Goal: Task Accomplishment & Management: Manage account settings

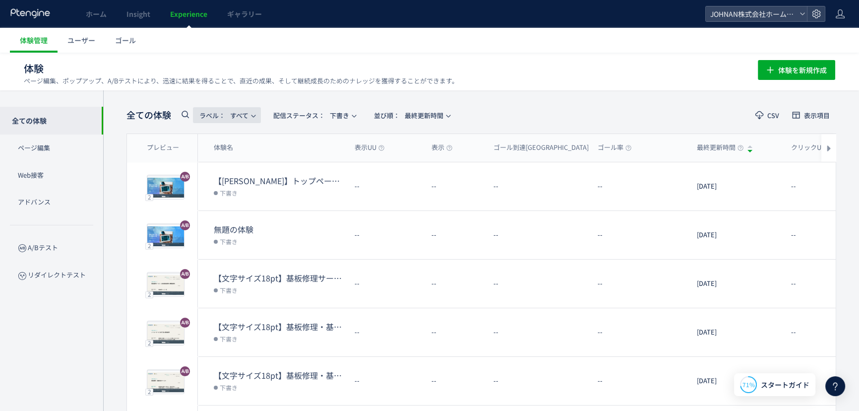
click at [252, 115] on use "button" at bounding box center [253, 116] width 4 height 2
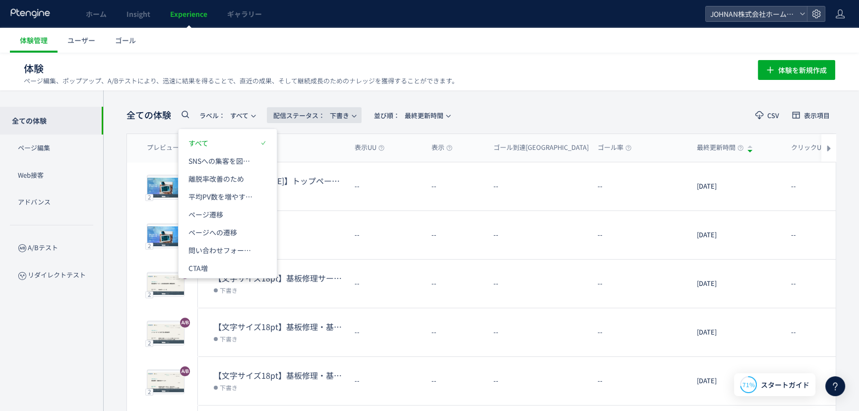
click at [306, 113] on span "配信ステータス​：" at bounding box center [299, 115] width 52 height 9
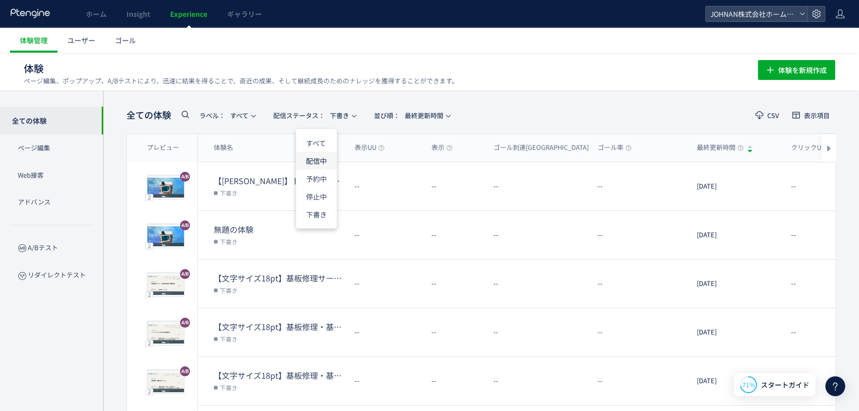
click at [320, 160] on li "配信中" at bounding box center [316, 161] width 41 height 18
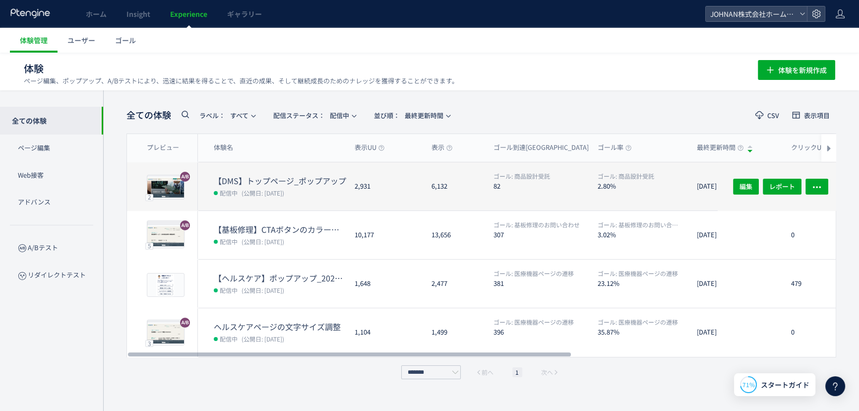
click at [308, 175] on dt "【DMS】トップページ_ポップアップ" at bounding box center [280, 180] width 133 height 11
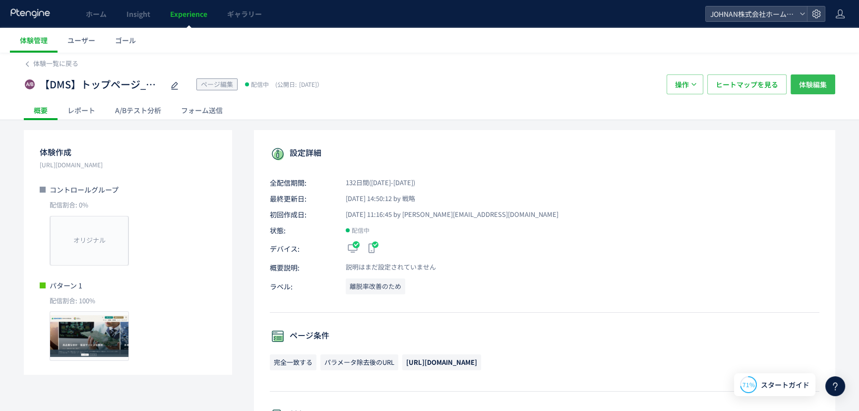
click at [824, 75] on span "体験編集" at bounding box center [813, 84] width 28 height 20
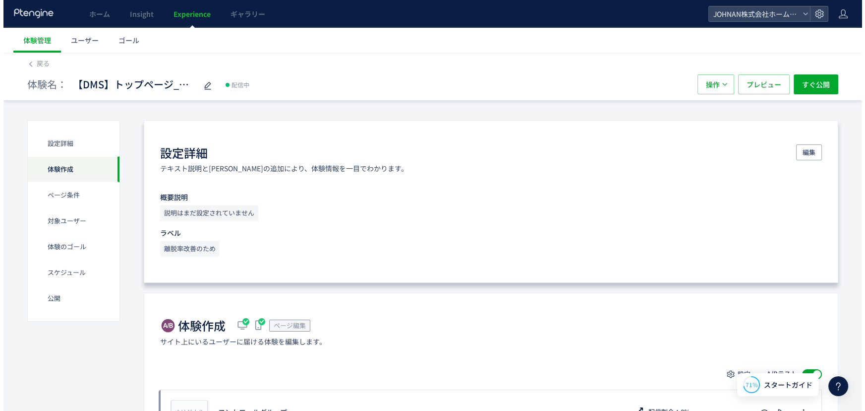
scroll to position [359, 0]
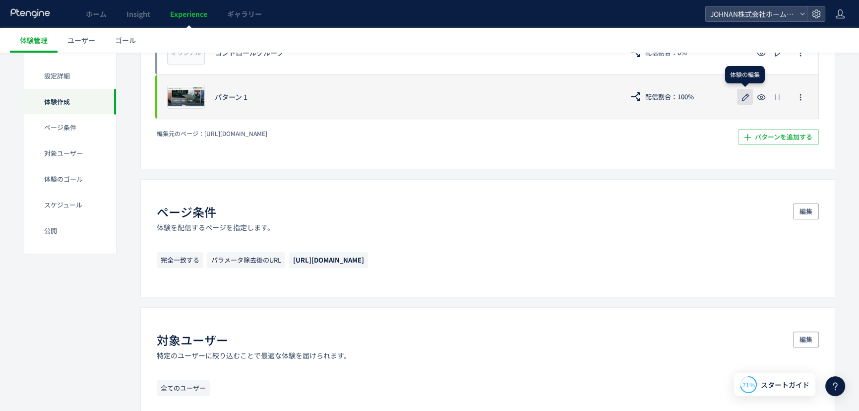
click at [750, 99] on icon "button" at bounding box center [745, 97] width 12 height 12
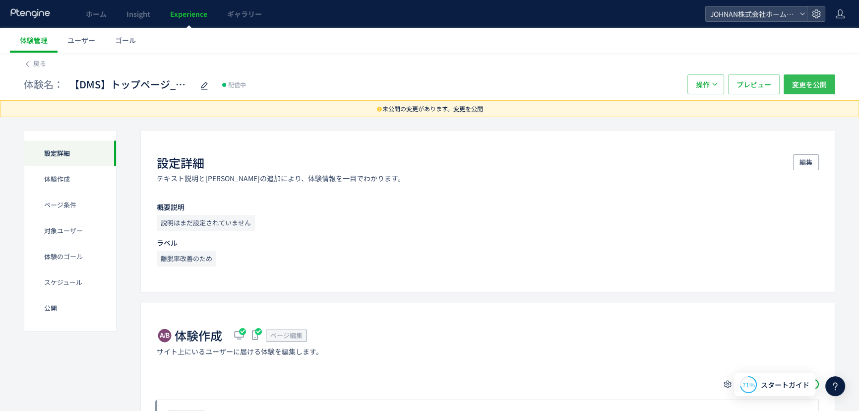
click at [799, 85] on span "変更を公開" at bounding box center [809, 84] width 35 height 20
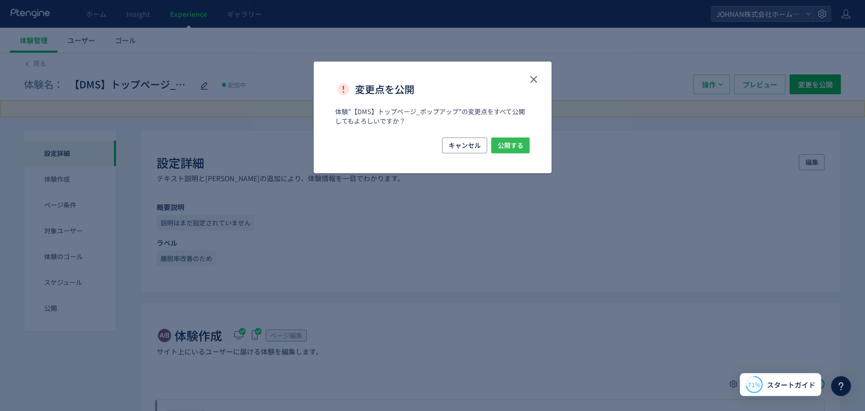
click at [524, 153] on button "公開する" at bounding box center [510, 145] width 39 height 16
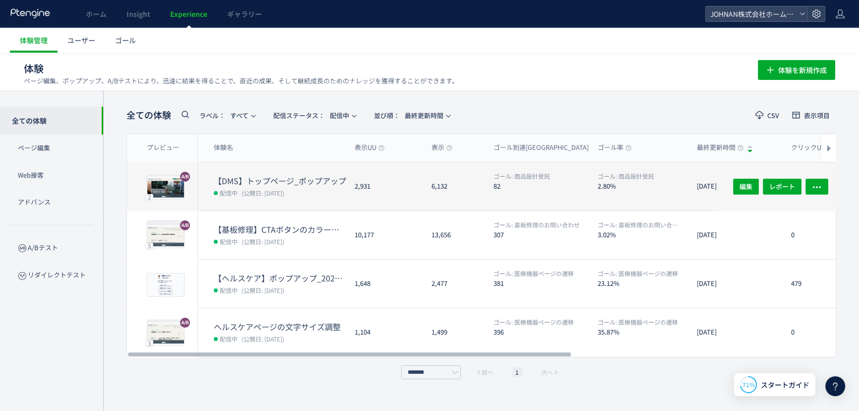
click at [397, 196] on div "2,931" at bounding box center [385, 186] width 77 height 48
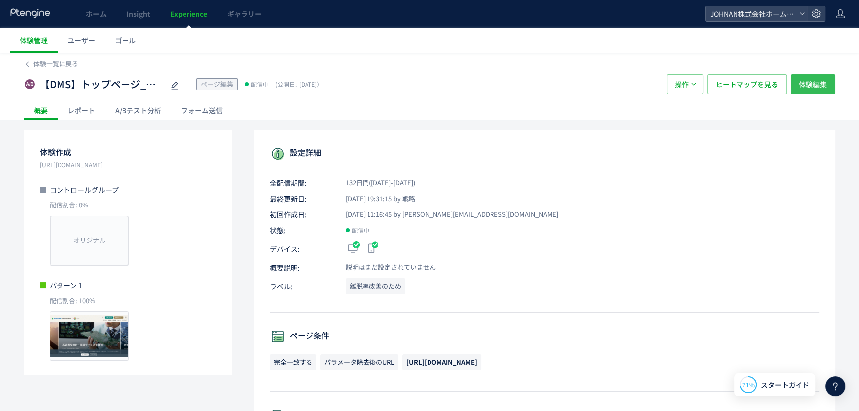
click at [811, 84] on span "体験編集" at bounding box center [813, 84] width 28 height 20
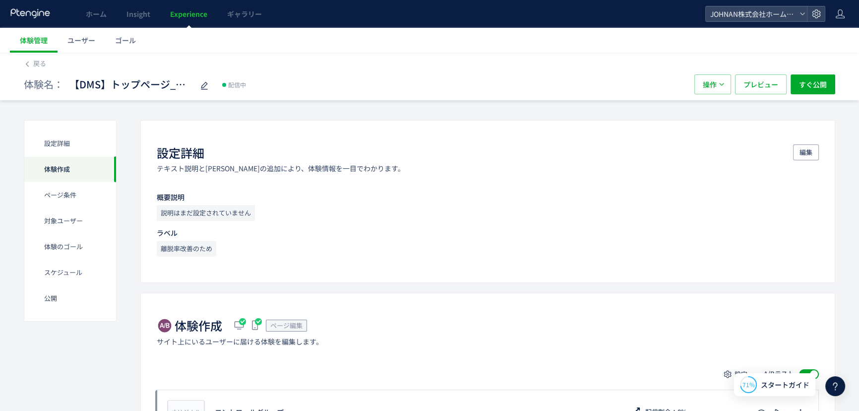
scroll to position [359, 0]
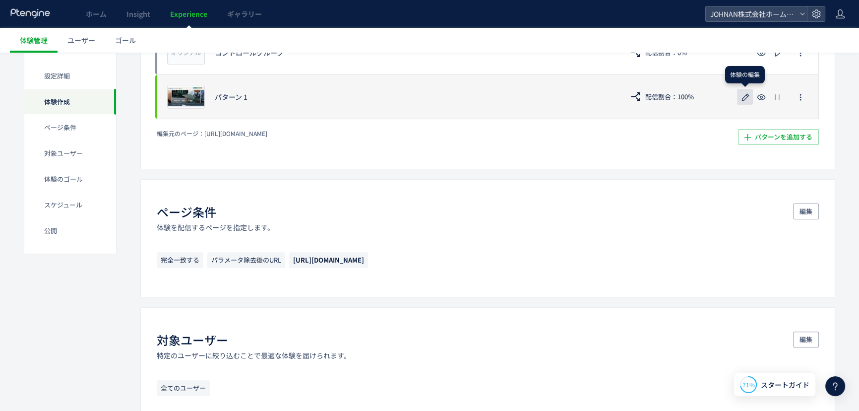
click at [743, 97] on icon "button" at bounding box center [745, 97] width 12 height 12
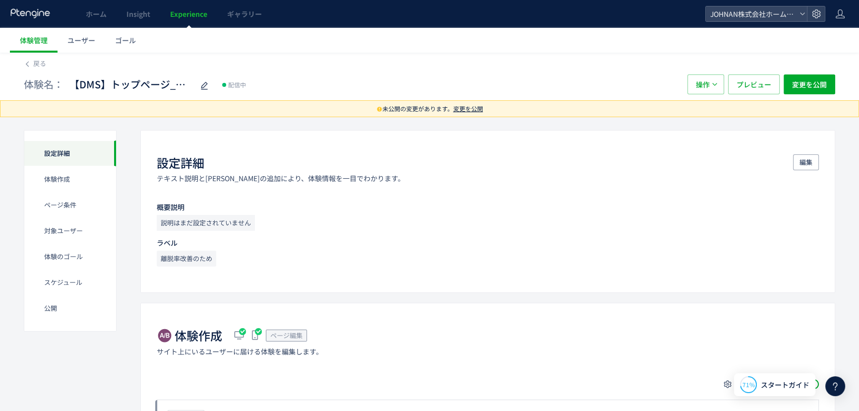
click at [463, 109] on span "変更を公開" at bounding box center [468, 108] width 30 height 8
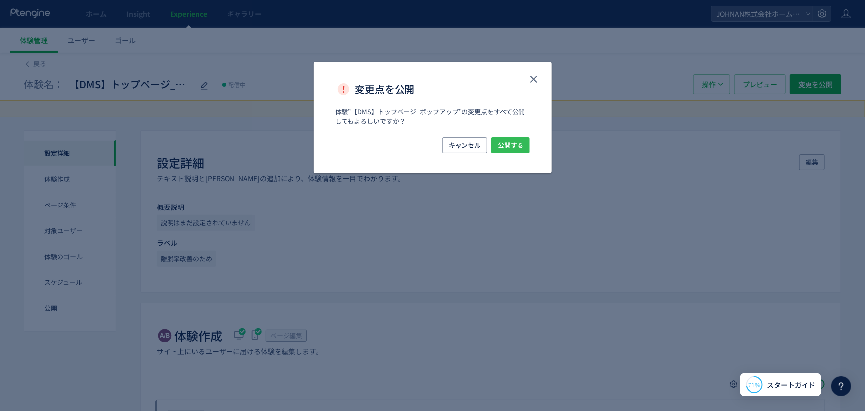
click at [504, 146] on span "公開する" at bounding box center [511, 145] width 26 height 16
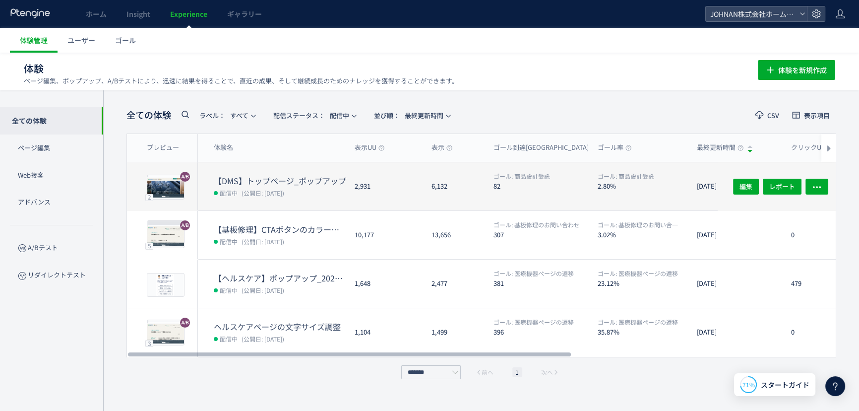
click at [405, 201] on div "2,931" at bounding box center [385, 186] width 77 height 48
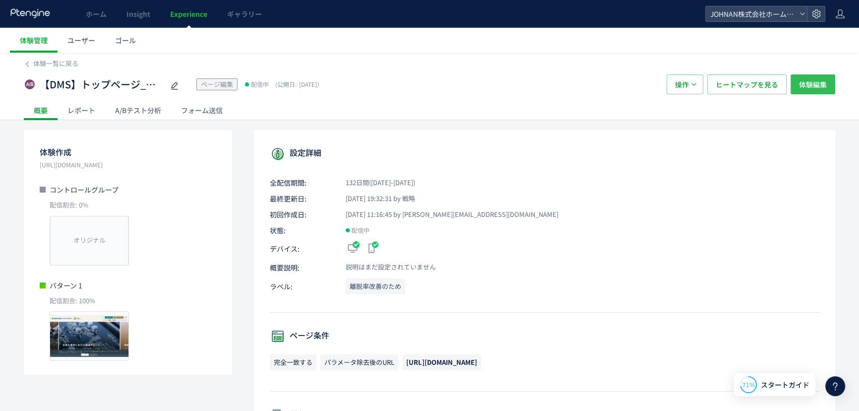
click at [811, 87] on span "体験編集" at bounding box center [813, 84] width 28 height 20
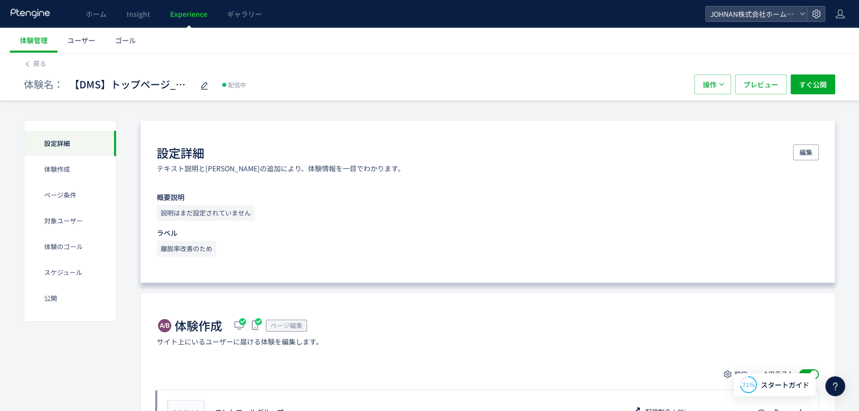
scroll to position [359, 0]
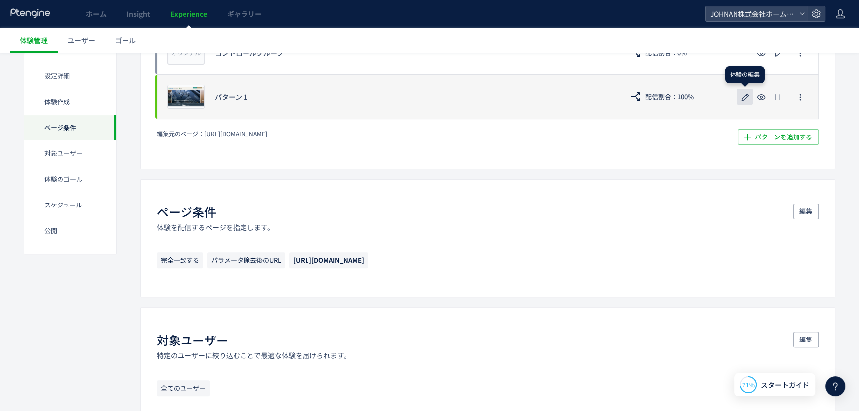
click at [744, 100] on icon "button" at bounding box center [745, 97] width 12 height 12
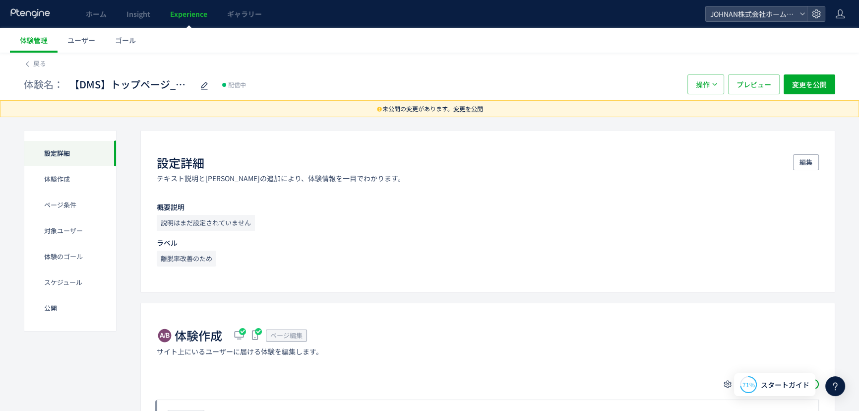
click at [467, 110] on span "変更を公開" at bounding box center [468, 108] width 30 height 8
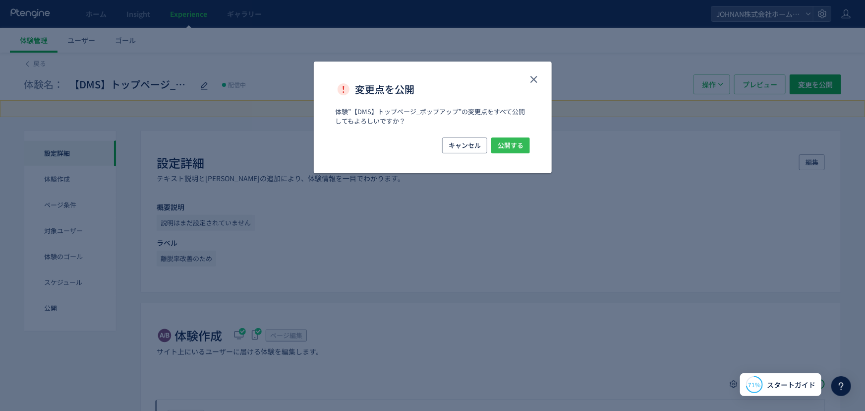
click at [499, 149] on span "公開する" at bounding box center [511, 145] width 26 height 16
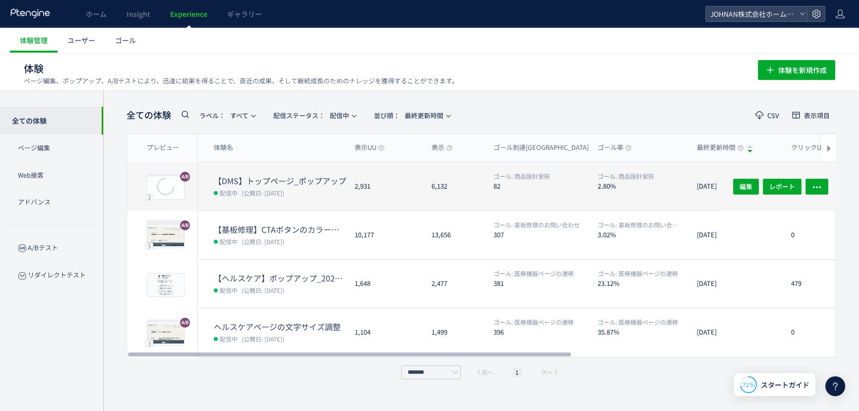
click at [440, 187] on div "6,132" at bounding box center [454, 186] width 62 height 48
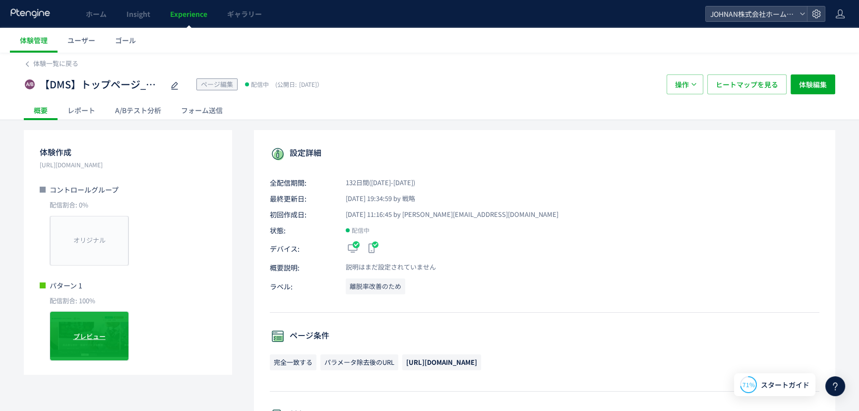
click at [84, 332] on span "プレビュー" at bounding box center [89, 335] width 32 height 9
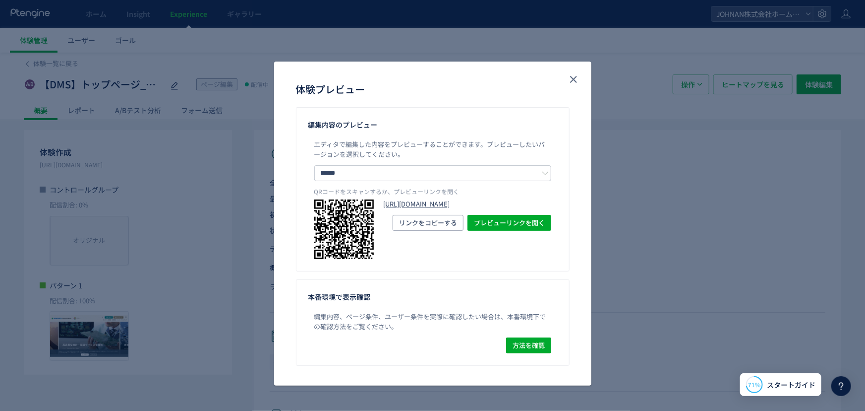
click at [477, 209] on link "[URL][DOMAIN_NAME]" at bounding box center [468, 203] width 168 height 9
click at [575, 82] on icon "close" at bounding box center [574, 79] width 12 height 12
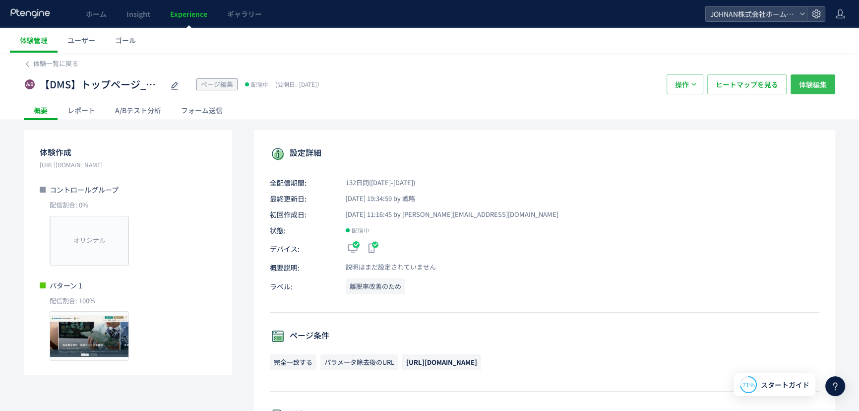
click at [827, 77] on button "体験編集" at bounding box center [812, 84] width 45 height 20
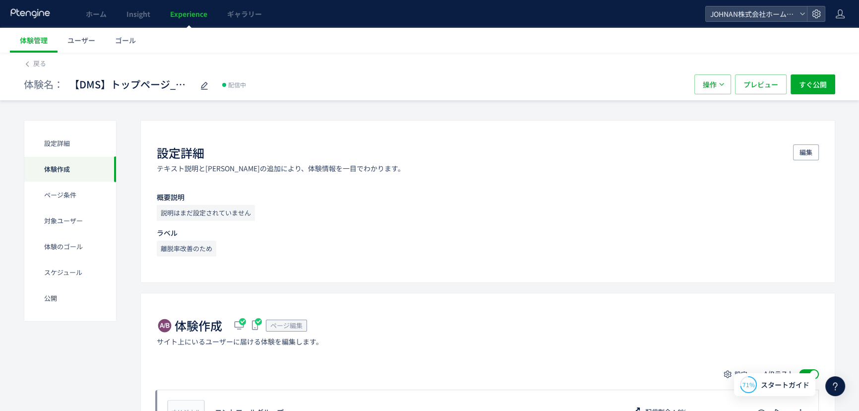
scroll to position [359, 0]
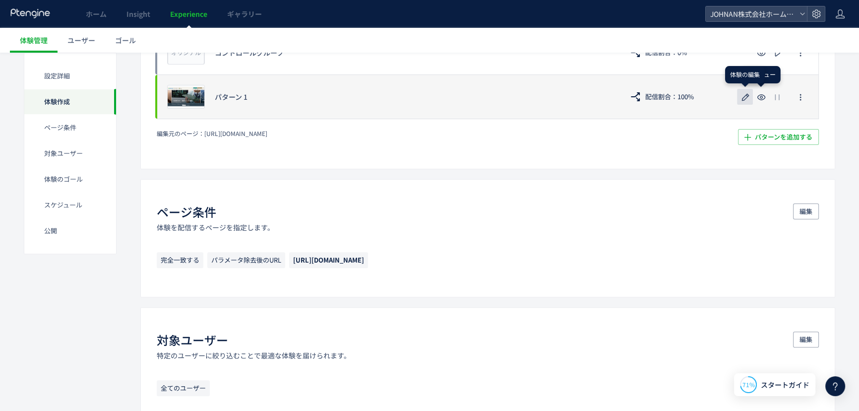
click at [745, 99] on icon "button" at bounding box center [745, 97] width 12 height 12
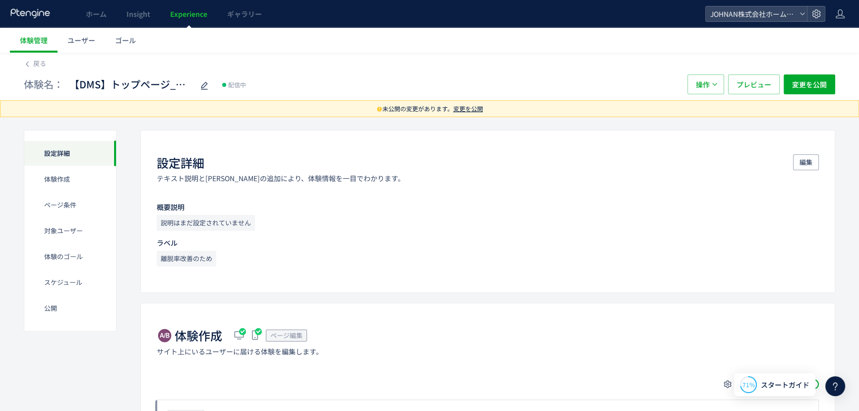
click at [471, 108] on span "変更を公開" at bounding box center [468, 108] width 30 height 8
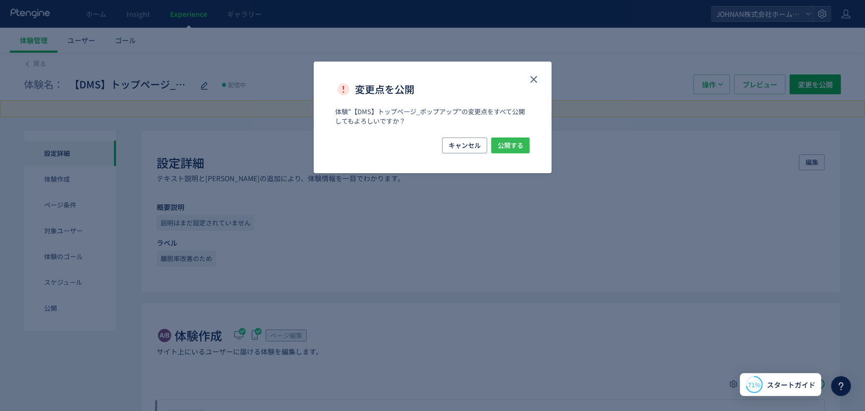
click at [507, 148] on span "公開する" at bounding box center [511, 145] width 26 height 16
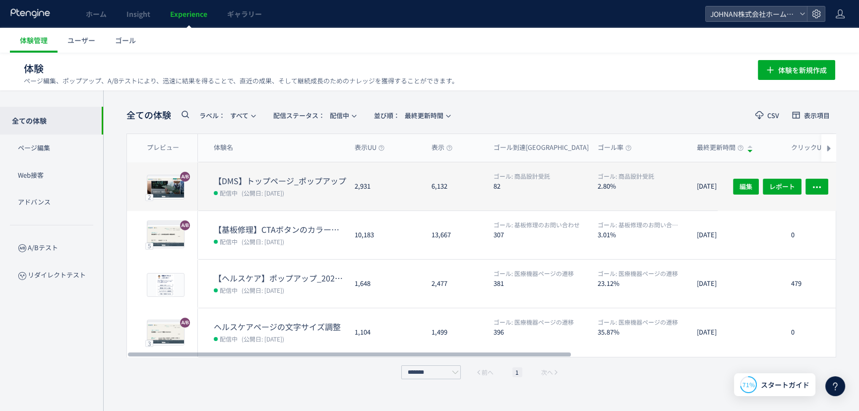
click at [351, 186] on div "2,931" at bounding box center [385, 186] width 77 height 48
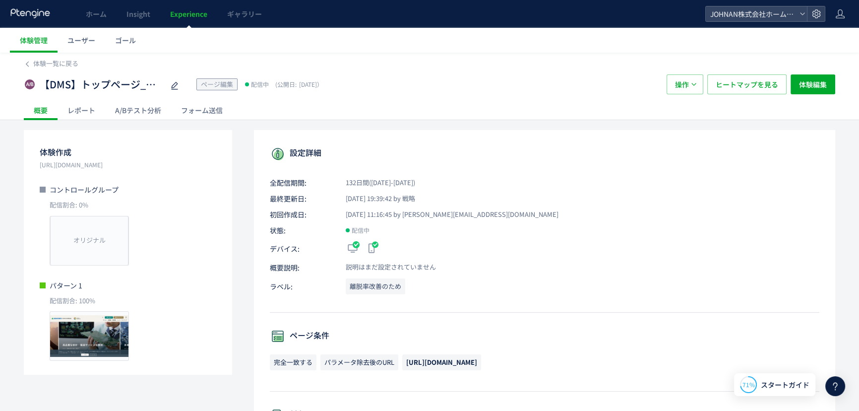
click at [144, 115] on div "A/Bテスト分析" at bounding box center [138, 110] width 66 height 20
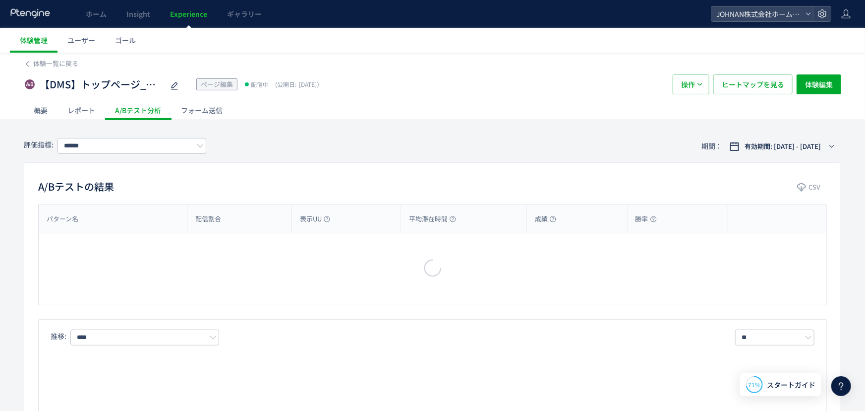
type input "******"
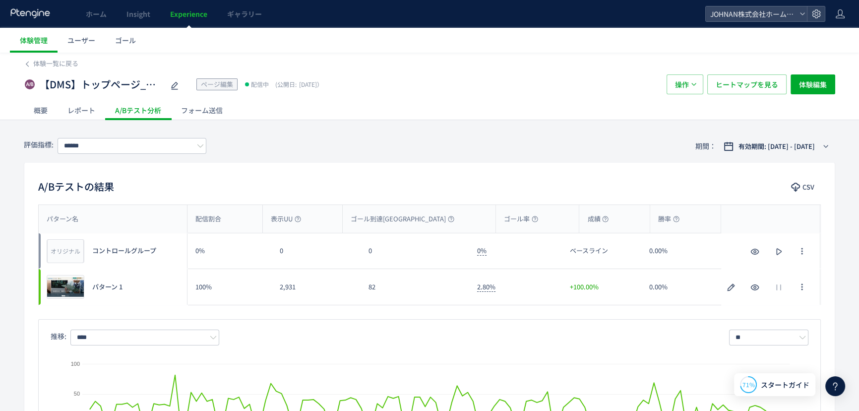
click at [178, 10] on span "Experience" at bounding box center [188, 14] width 37 height 10
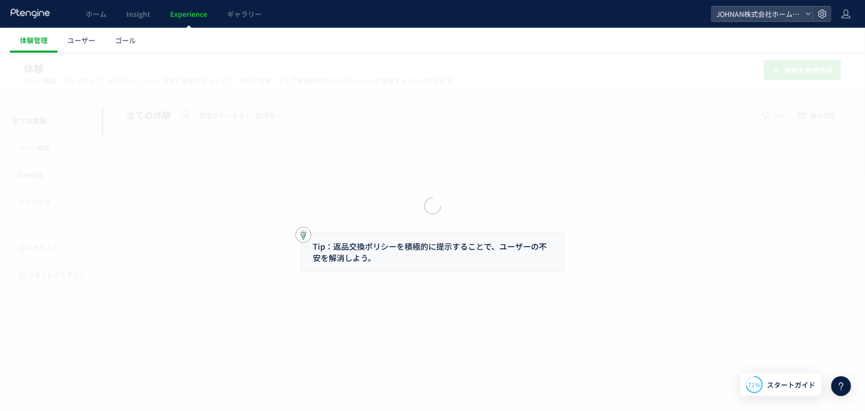
click at [126, 13] on body "ホーム Insight Experience ギャラリー JOHNAN株式会社ホームページ 体験管理 ユーザー ゴール 体験 ページ編集、ポップアップ、A/B…" at bounding box center [432, 205] width 865 height 411
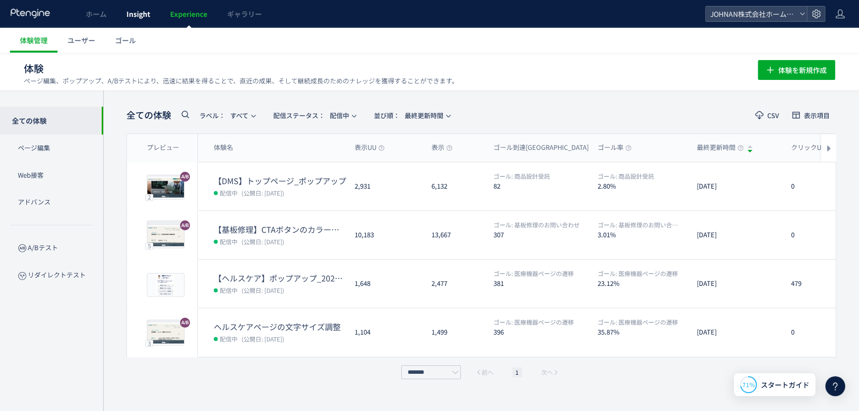
click at [135, 14] on span "Insight" at bounding box center [138, 14] width 24 height 10
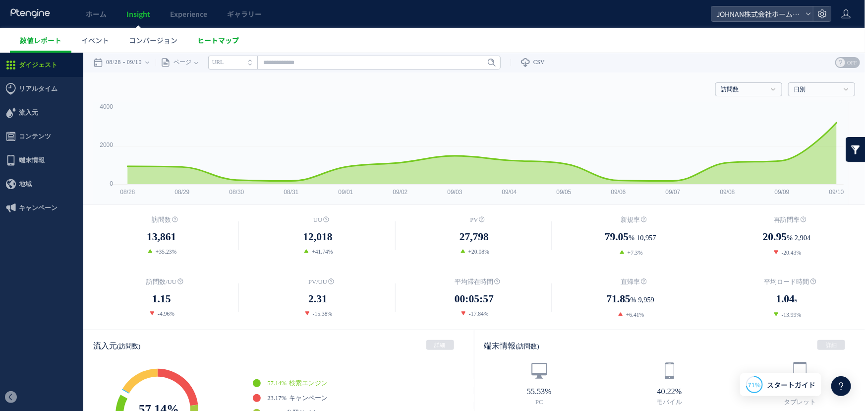
click at [236, 38] on span "ヒートマップ" at bounding box center [218, 40] width 42 height 10
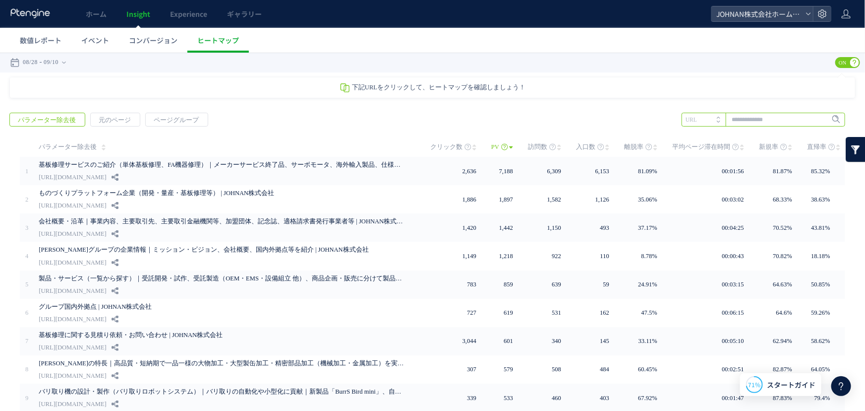
click at [749, 118] on input "text" at bounding box center [764, 119] width 164 height 14
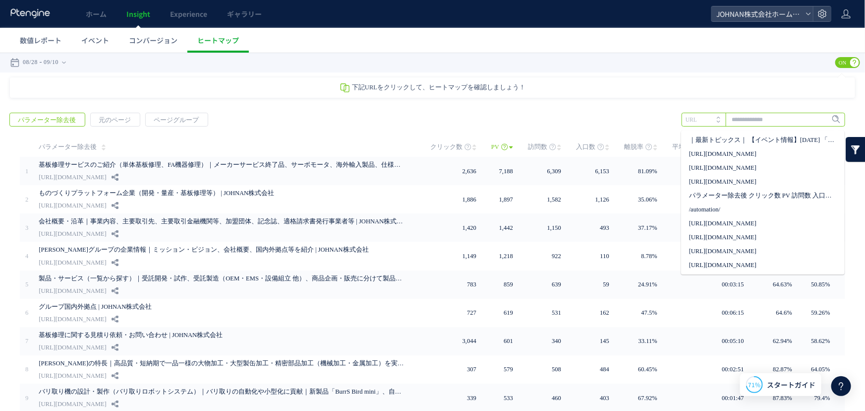
click at [750, 117] on input "text" at bounding box center [764, 119] width 164 height 14
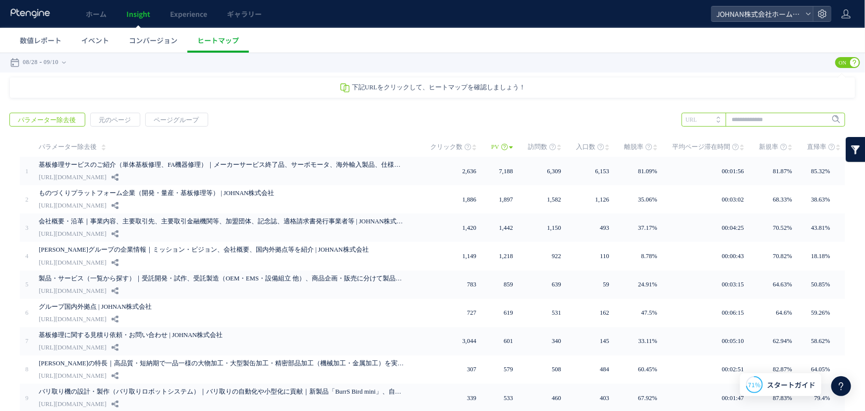
paste input "**********"
type input "**********"
click at [830, 117] on span "Enter" at bounding box center [833, 119] width 13 height 11
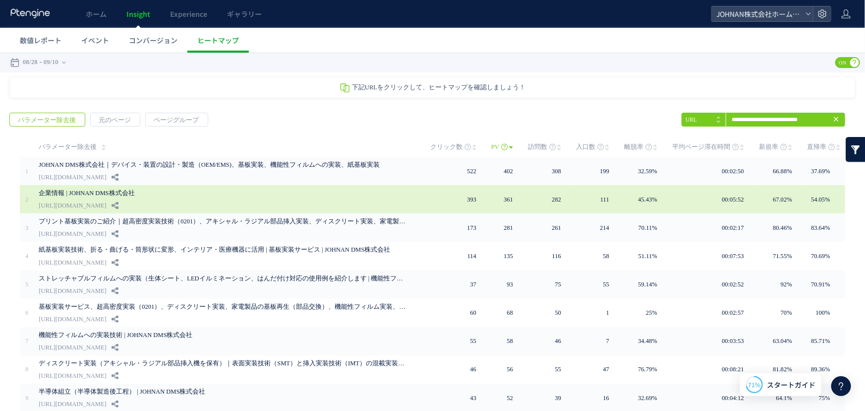
click at [424, 200] on td at bounding box center [423, 198] width 14 height 28
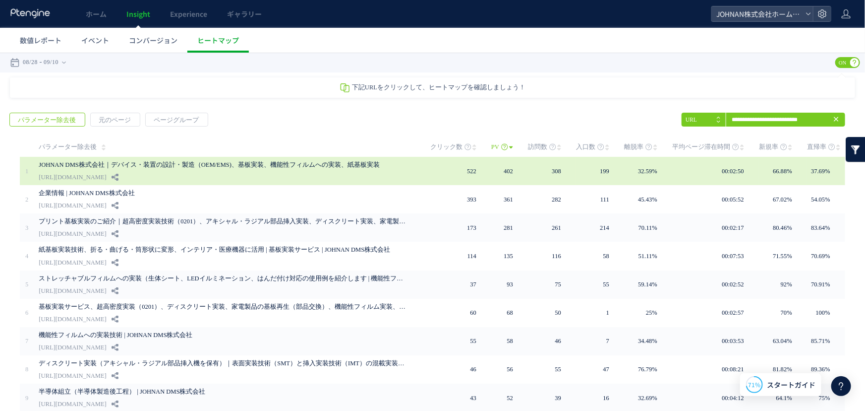
click at [177, 167] on link "JOHNAN DMS株式会社｜デバイス・装置の設計・製造（OEM/EMS)、基板実装、機能性フィルムへの実装、紙基板実装" at bounding box center [222, 164] width 367 height 12
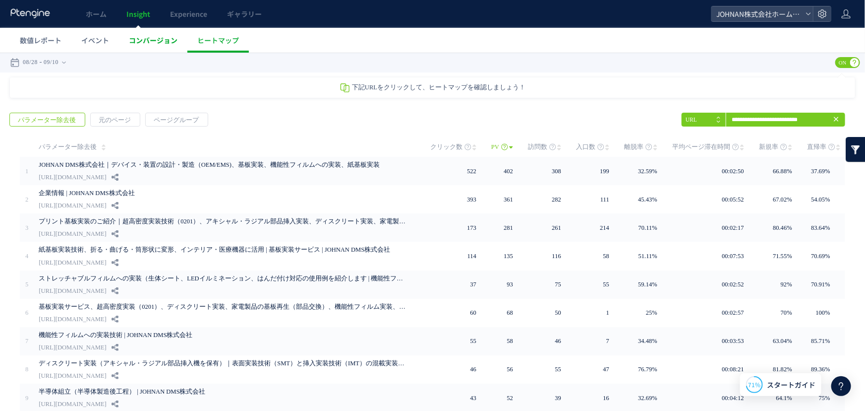
click at [153, 40] on span "コンバージョン" at bounding box center [153, 40] width 49 height 10
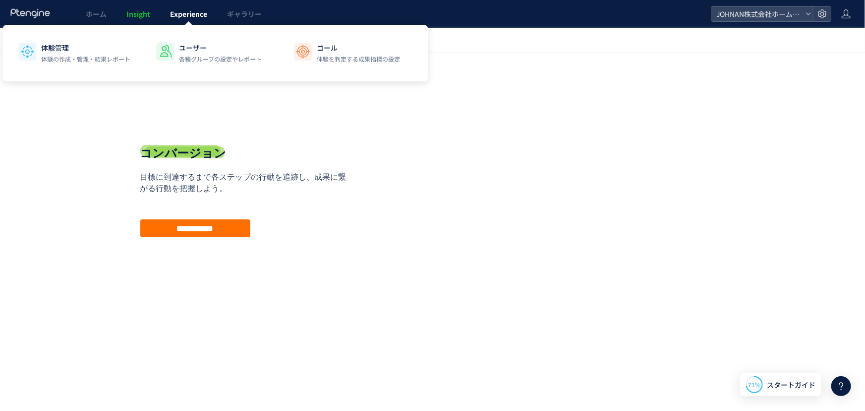
click at [174, 17] on span "Experience" at bounding box center [188, 14] width 37 height 10
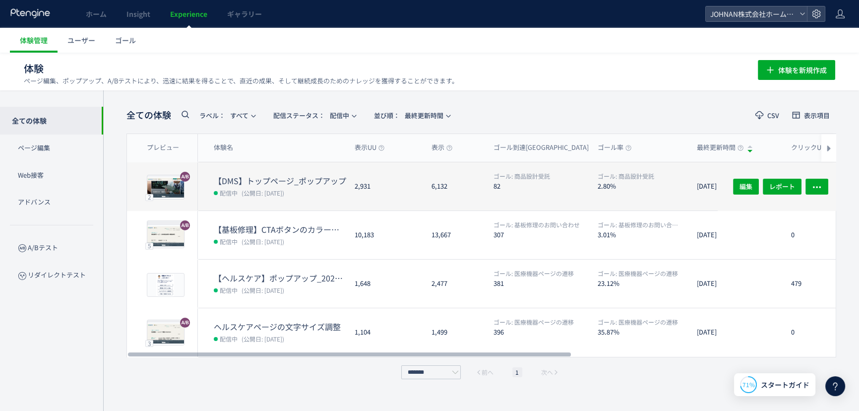
click at [316, 197] on dd "配信中 (公開日: [DATE])" at bounding box center [280, 192] width 133 height 13
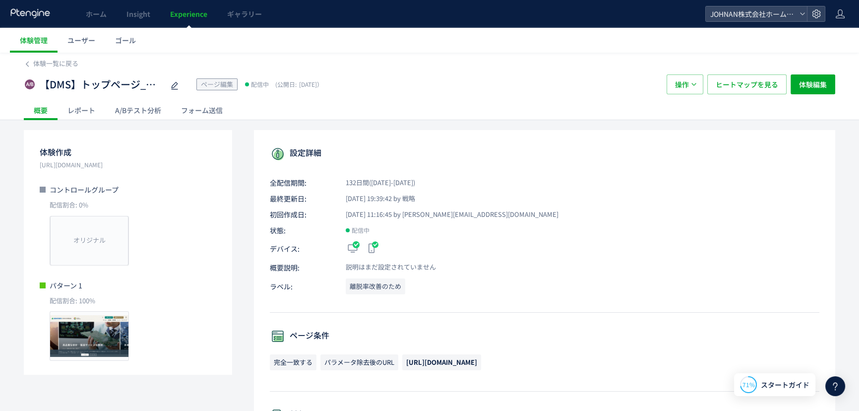
click at [151, 111] on div "A/Bテスト分析" at bounding box center [138, 110] width 66 height 20
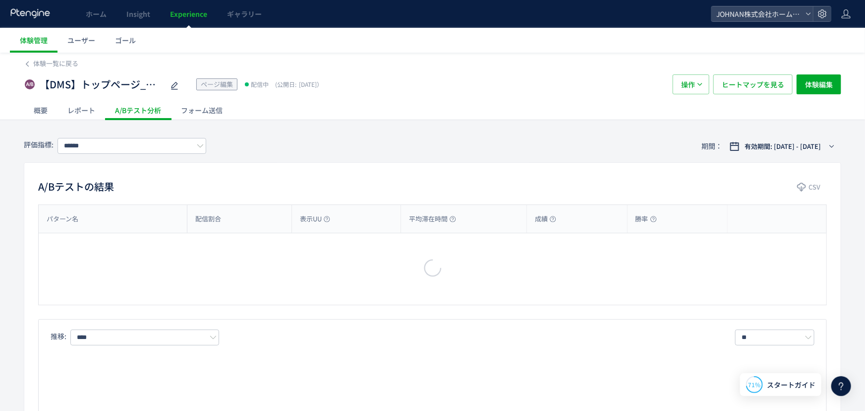
type input "******"
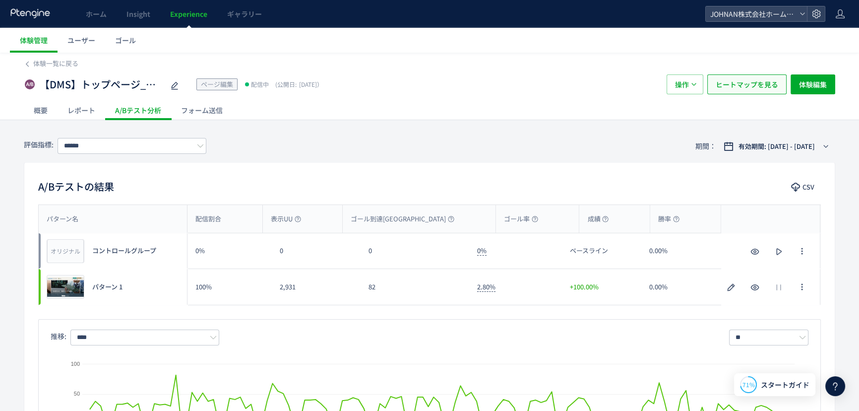
click at [741, 89] on span "ヒートマップを見る" at bounding box center [746, 84] width 62 height 20
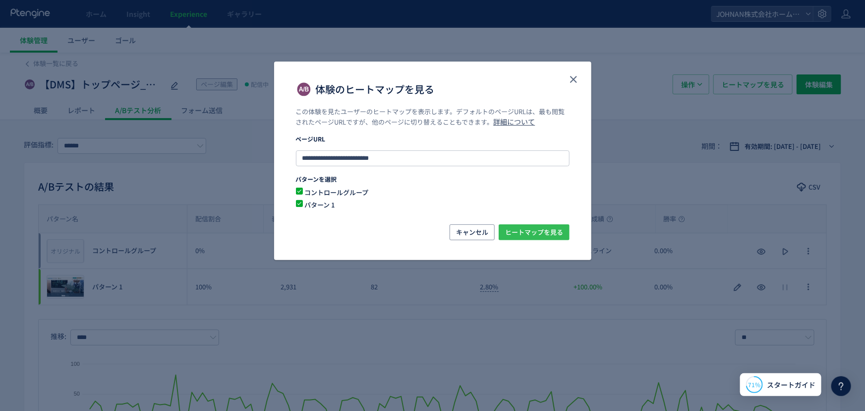
click at [536, 234] on span "ヒートマップを見る" at bounding box center [534, 232] width 58 height 16
click at [577, 78] on icon "close" at bounding box center [574, 79] width 12 height 12
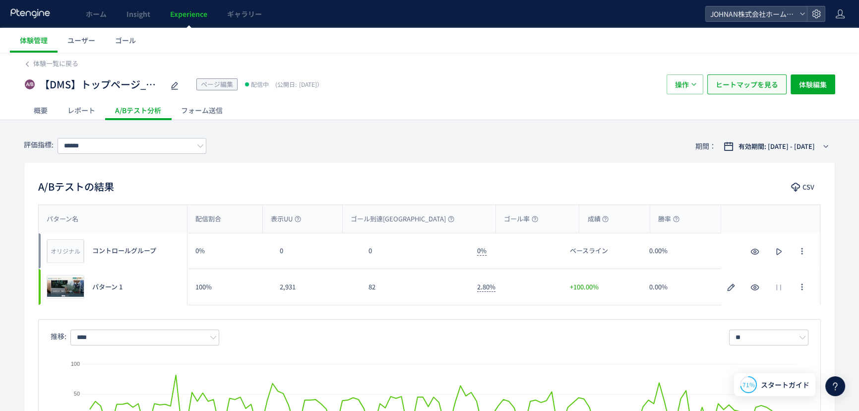
click at [752, 84] on span "ヒートマップを見る" at bounding box center [746, 84] width 62 height 20
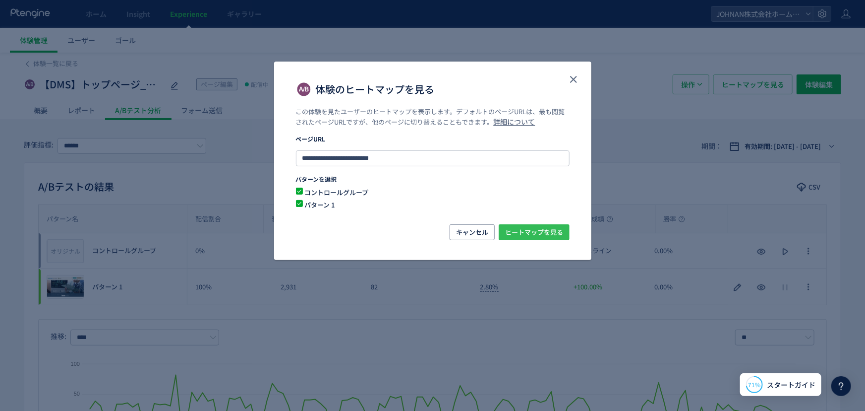
click at [516, 234] on span "ヒートマップを見る" at bounding box center [534, 232] width 58 height 16
click at [570, 78] on icon "close" at bounding box center [574, 79] width 12 height 12
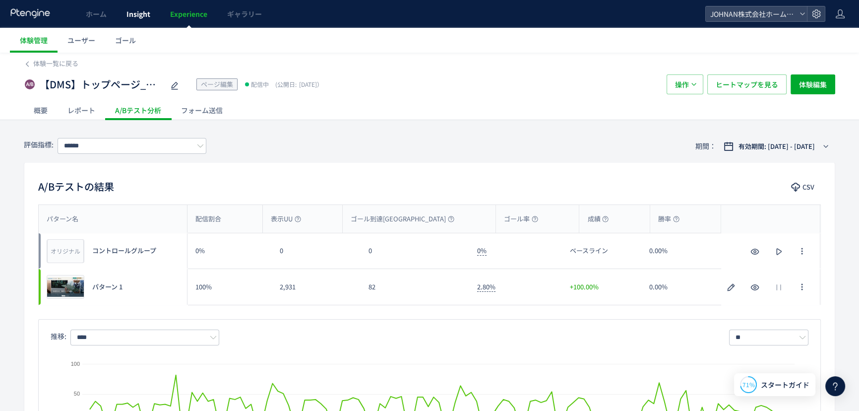
click at [140, 17] on span "Insight" at bounding box center [138, 14] width 24 height 10
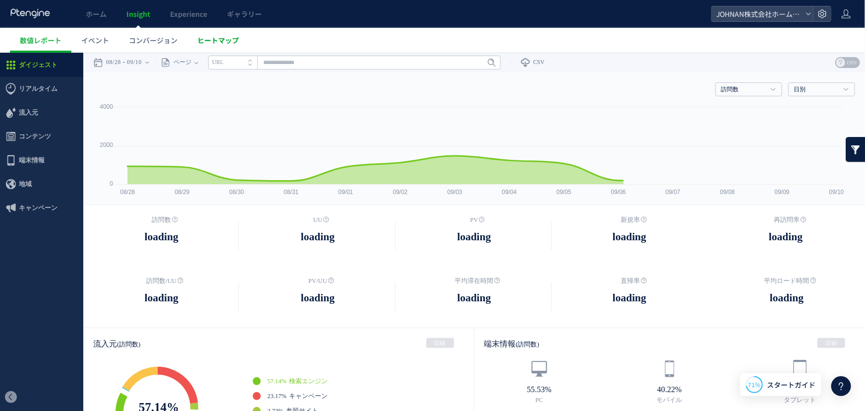
drag, startPoint x: 227, startPoint y: 40, endPoint x: 233, endPoint y: 43, distance: 6.7
click at [227, 40] on span "ヒートマップ" at bounding box center [218, 40] width 42 height 10
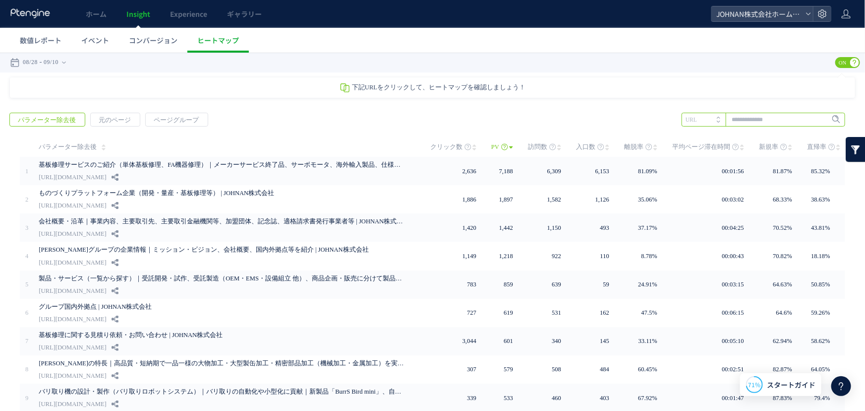
click at [733, 121] on input "text" at bounding box center [764, 119] width 164 height 14
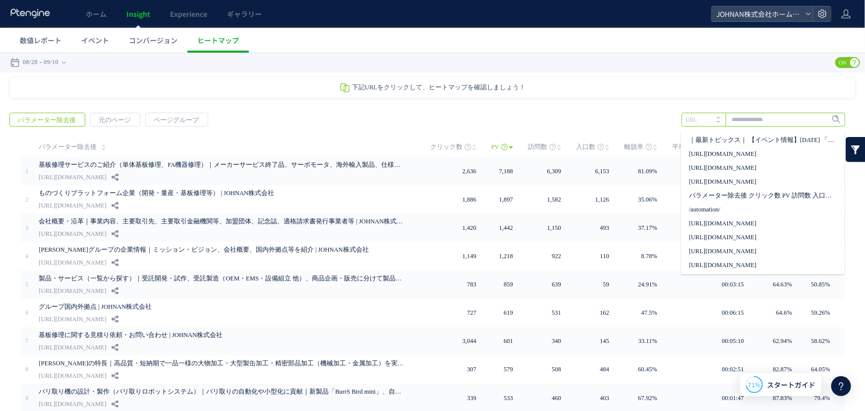
click at [728, 120] on input "text" at bounding box center [764, 119] width 164 height 14
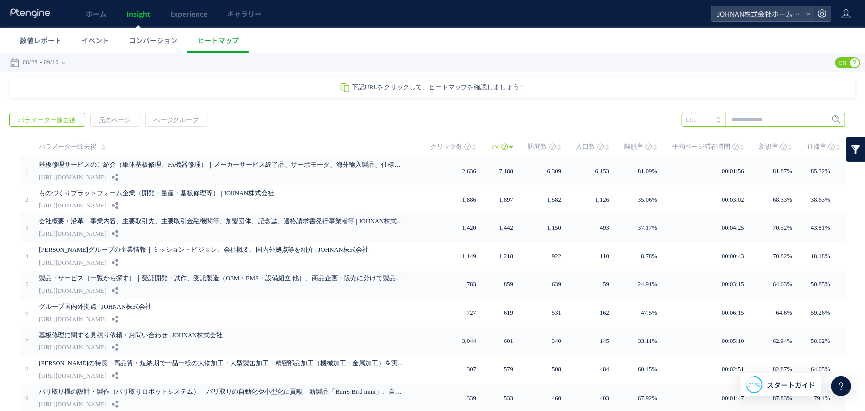
paste input "**********"
type input "**********"
click at [828, 121] on span "Enter" at bounding box center [833, 119] width 13 height 11
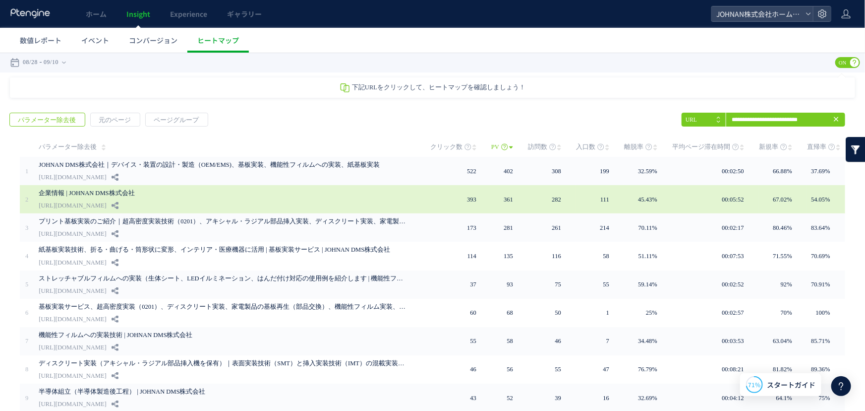
click at [417, 199] on td at bounding box center [423, 198] width 14 height 28
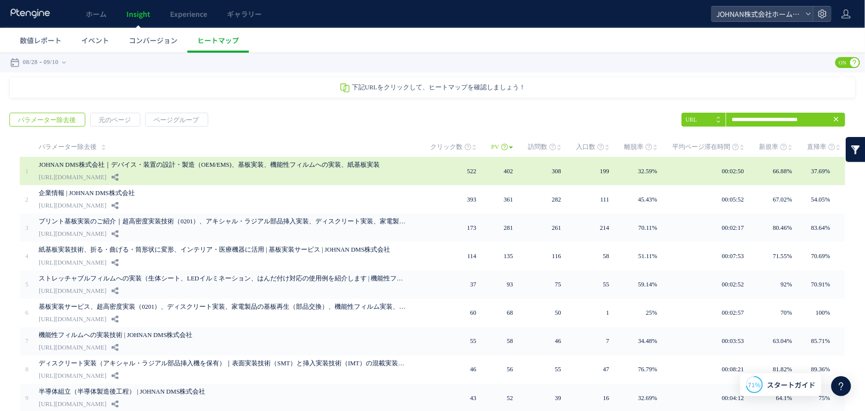
click at [242, 162] on link "JOHNAN DMS株式会社｜デバイス・装置の設計・製造（OEM/EMS)、基板実装、機能性フィルムへの実装、紙基板実装" at bounding box center [222, 164] width 367 height 12
